Goal: Communication & Community: Answer question/provide support

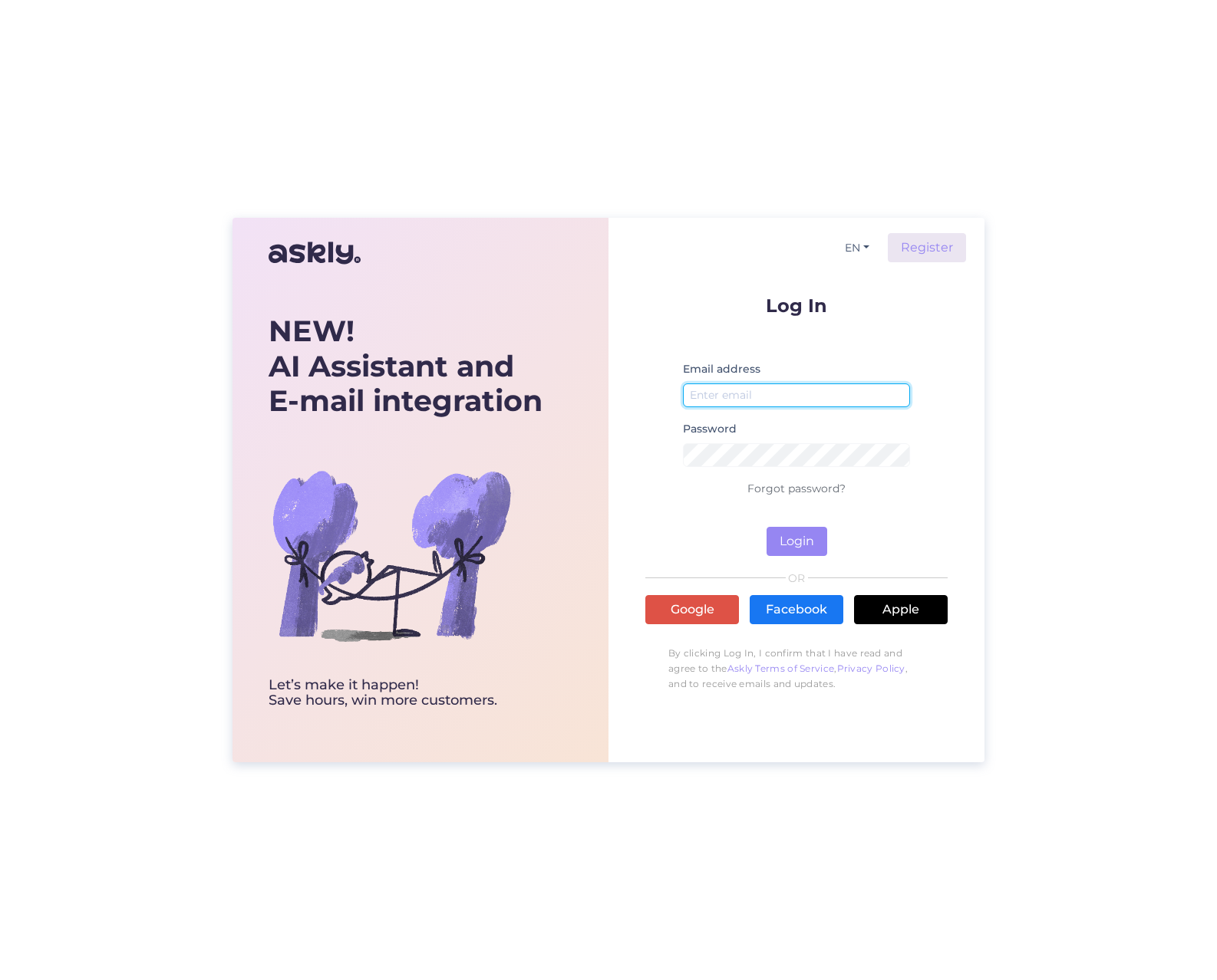
click at [840, 396] on input "email" at bounding box center [797, 396] width 227 height 24
click at [762, 397] on input "email" at bounding box center [797, 396] width 227 height 24
click at [796, 392] on input "email" at bounding box center [797, 396] width 227 height 24
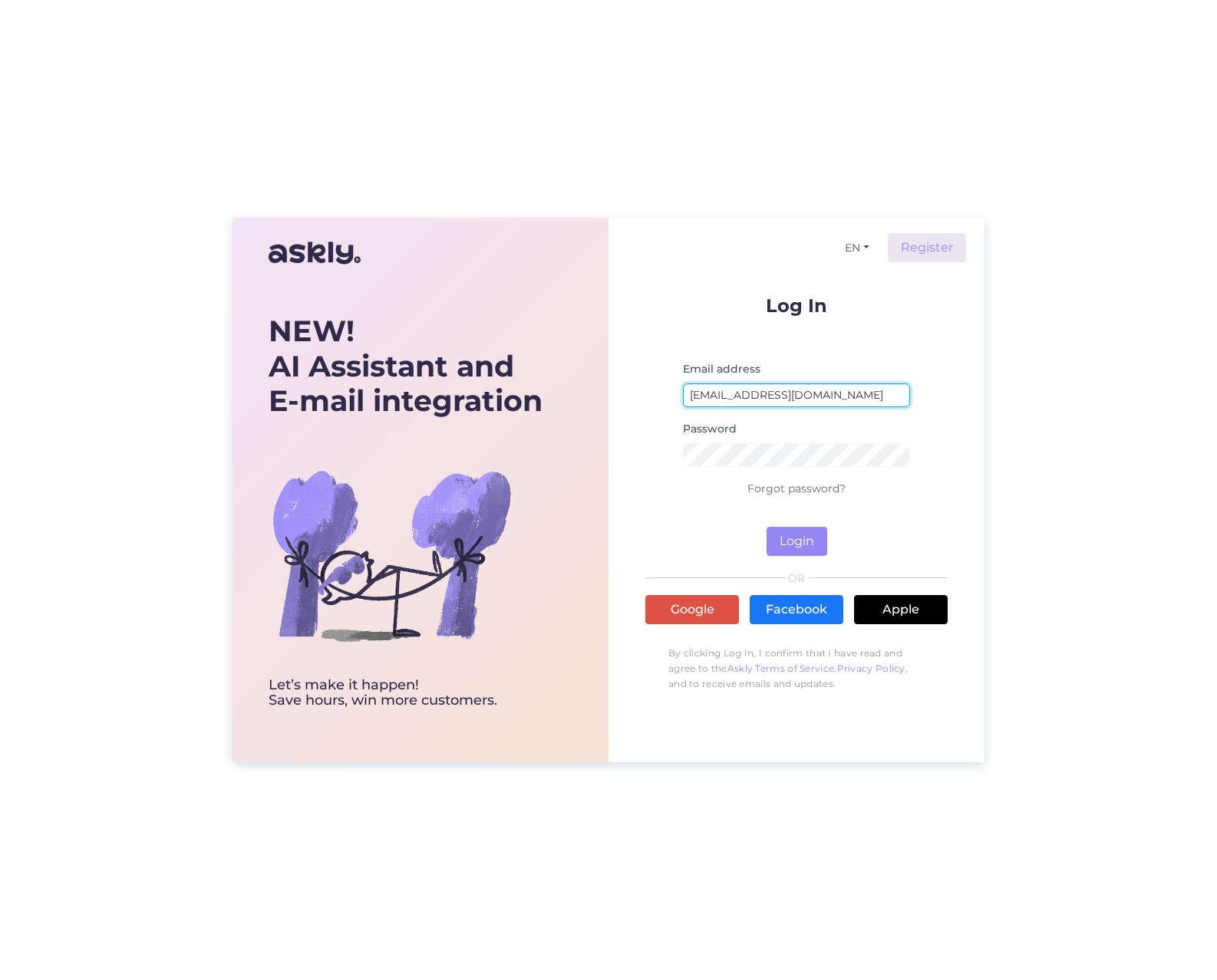
type input "[EMAIL_ADDRESS][DOMAIN_NAME]"
click at [789, 556] on div "Log In Email address [EMAIL_ADDRESS][DOMAIN_NAME] Password Forgot password? Log…" at bounding box center [797, 497] width 302 height 404
click at [789, 545] on button "Login" at bounding box center [796, 542] width 60 height 30
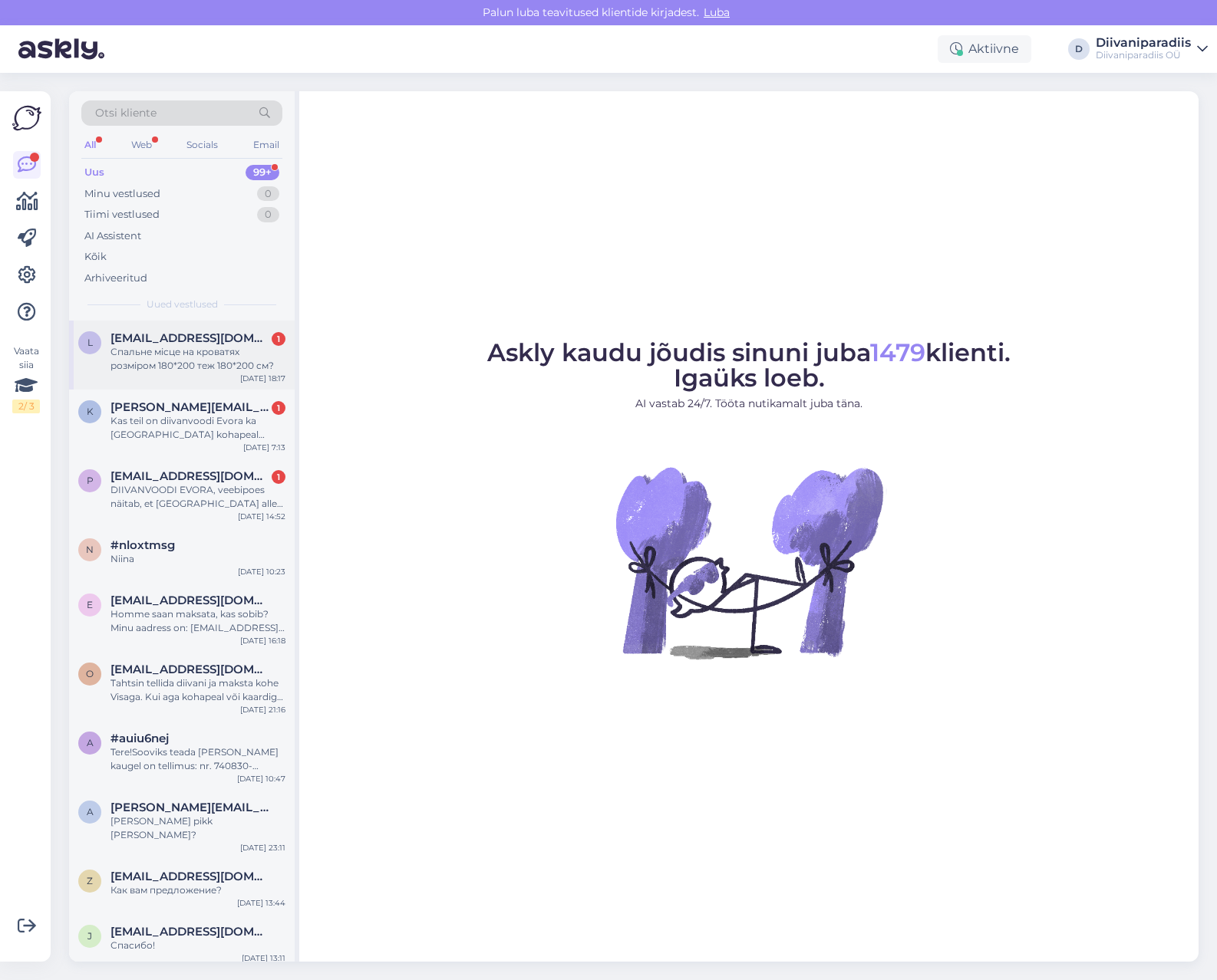
click at [178, 365] on div "Спальне місце на кроватях розміром 180*200 теж 180*200 см?" at bounding box center [197, 359] width 175 height 28
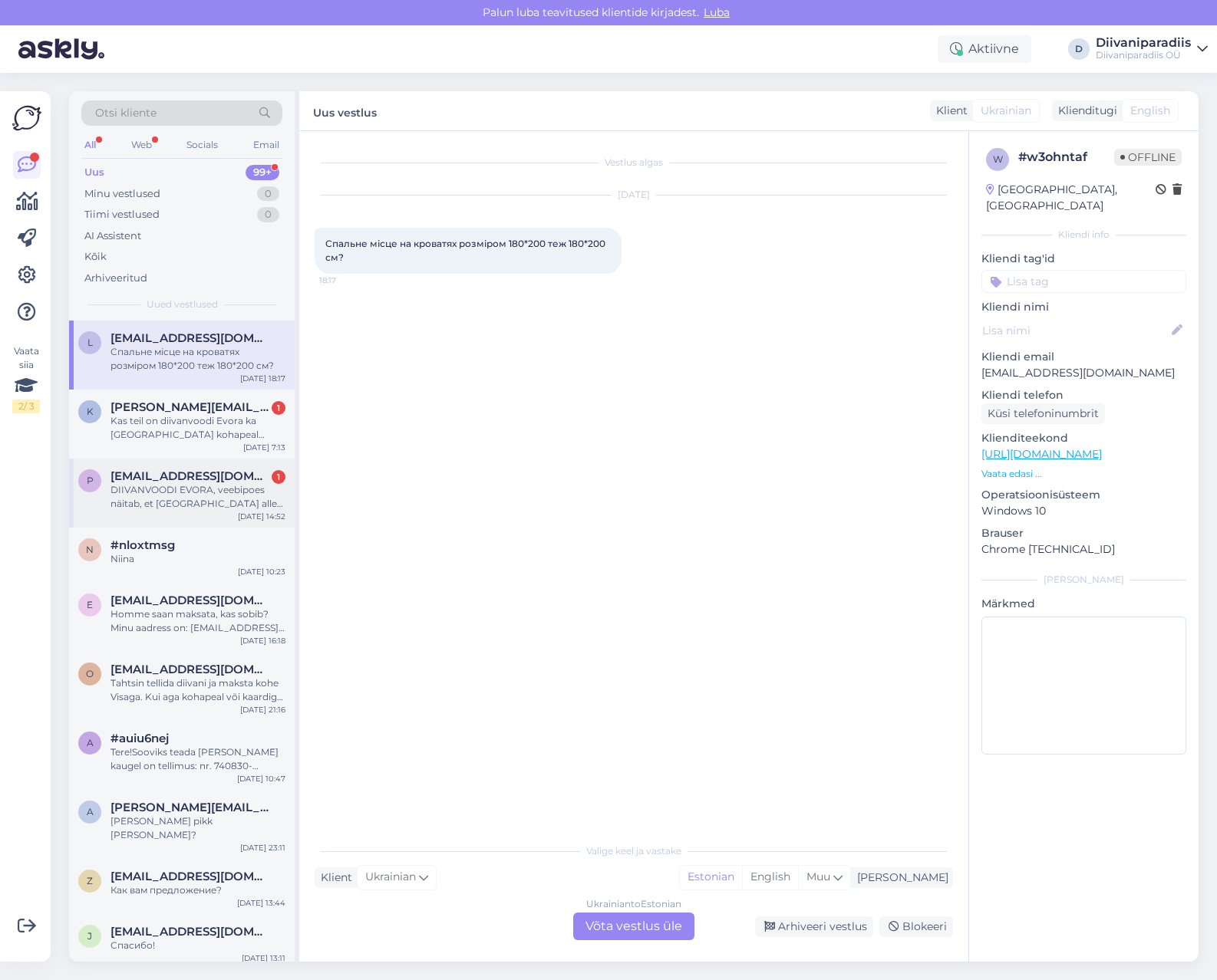
click at [179, 483] on span "[EMAIL_ADDRESS][DOMAIN_NAME]" at bounding box center [190, 477] width 160 height 14
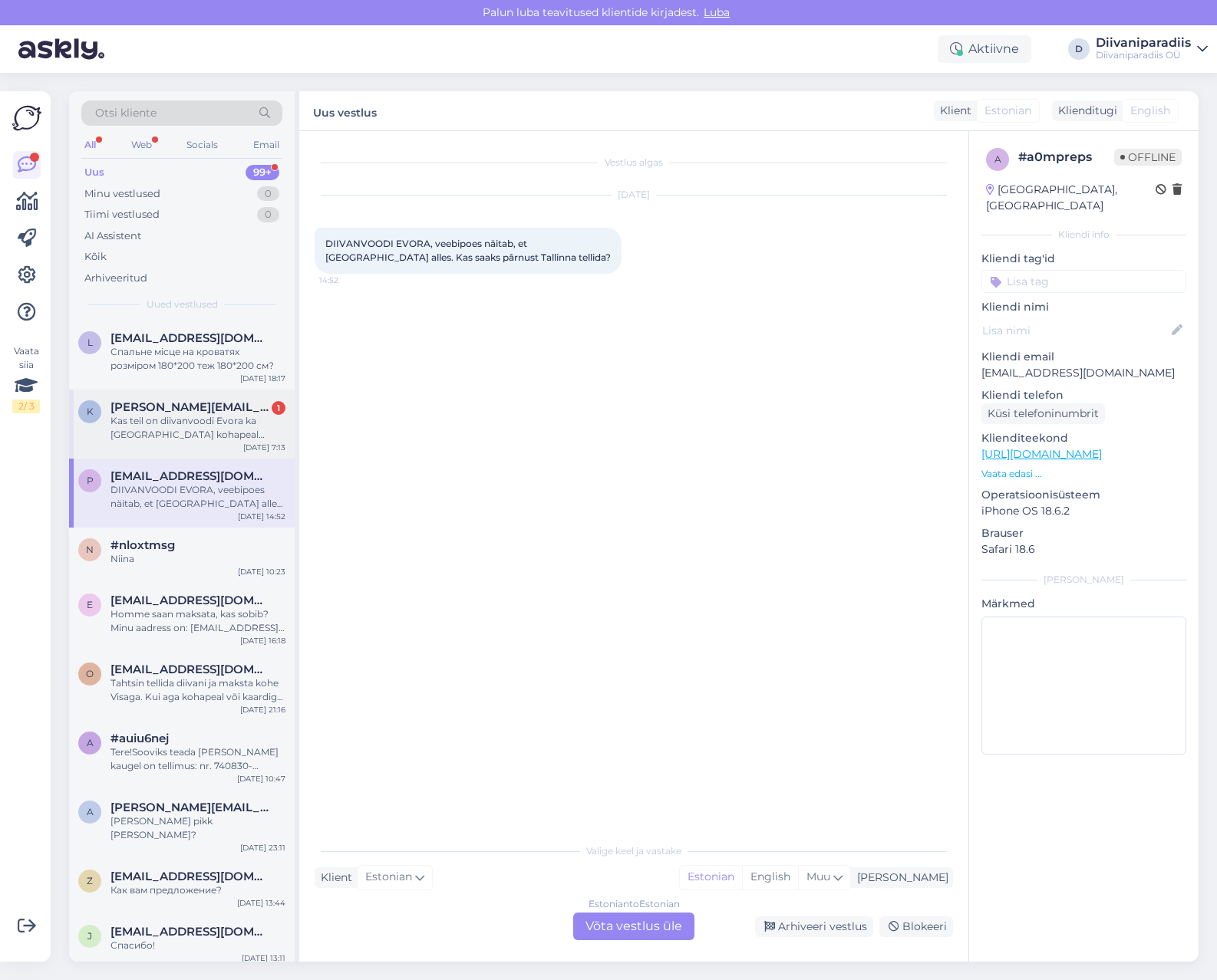
click at [188, 435] on div "Kas teil on diivanvoodi Evora ka [GEOGRAPHIC_DATA] kohapeal vaatamiseks?" at bounding box center [197, 428] width 175 height 28
